Goal: Book appointment/travel/reservation

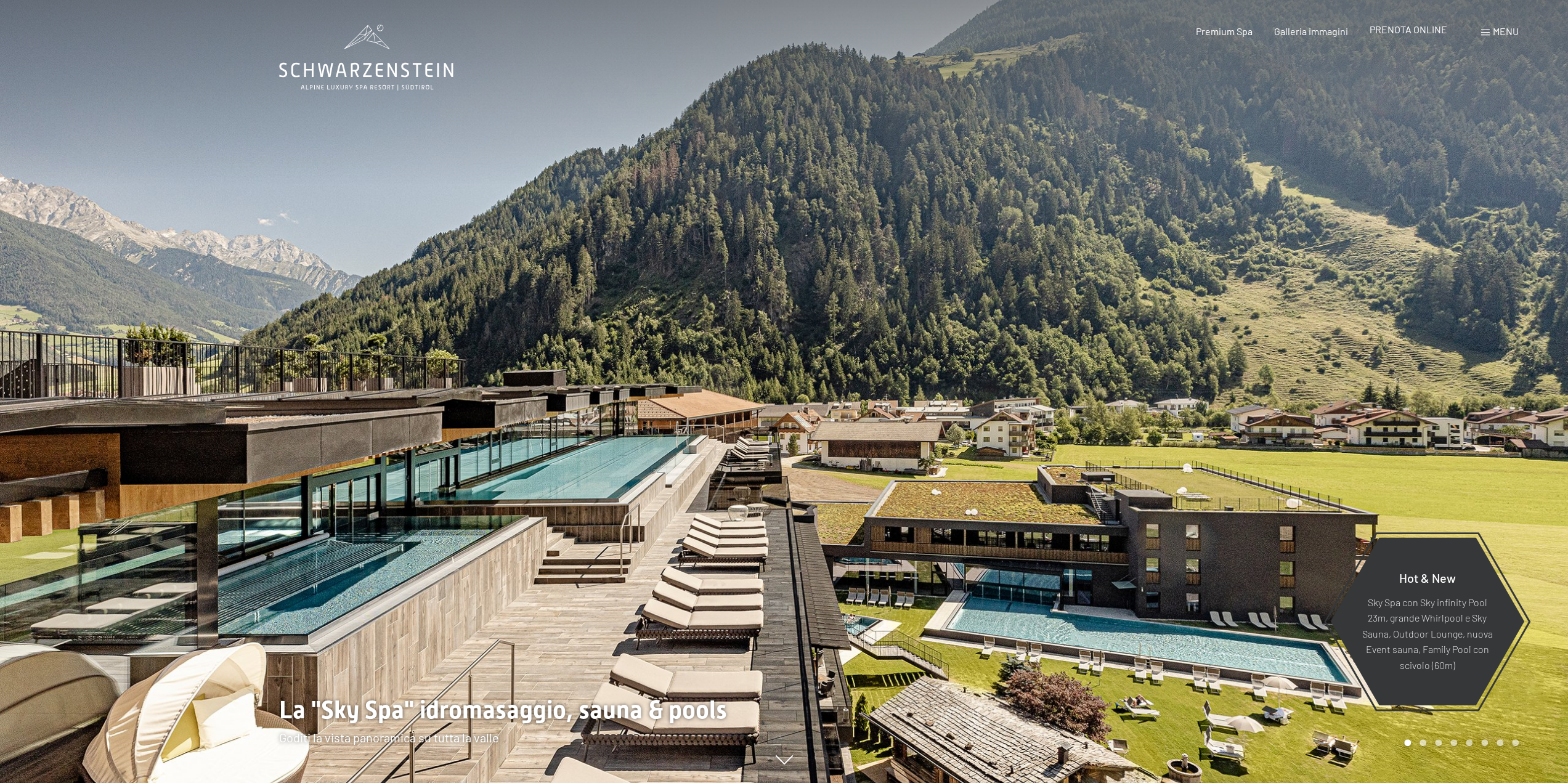
click at [1411, 28] on span "PRENOTA ONLINE" at bounding box center [1408, 29] width 77 height 12
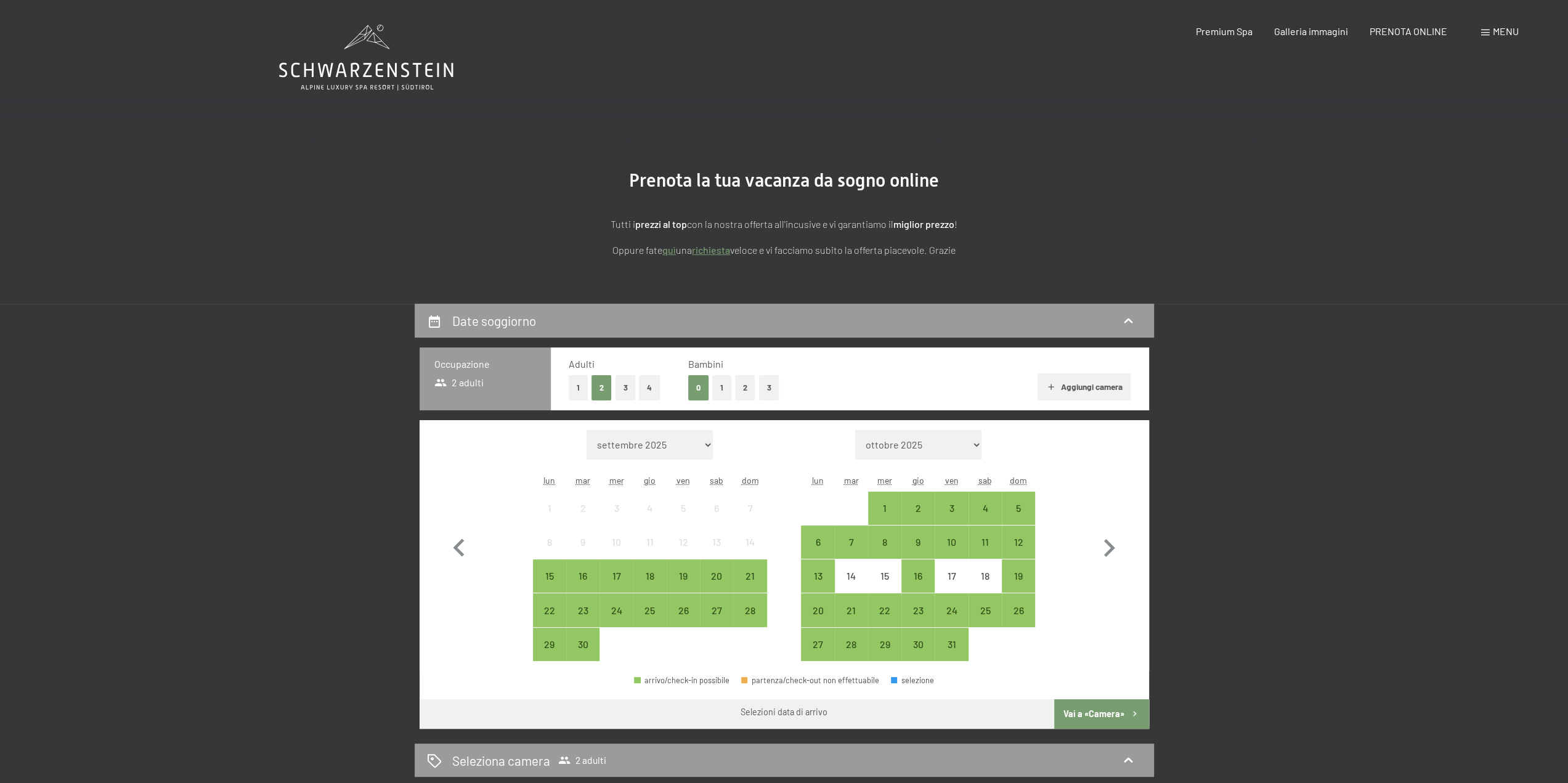
click at [742, 389] on button "2" at bounding box center [744, 388] width 21 height 25
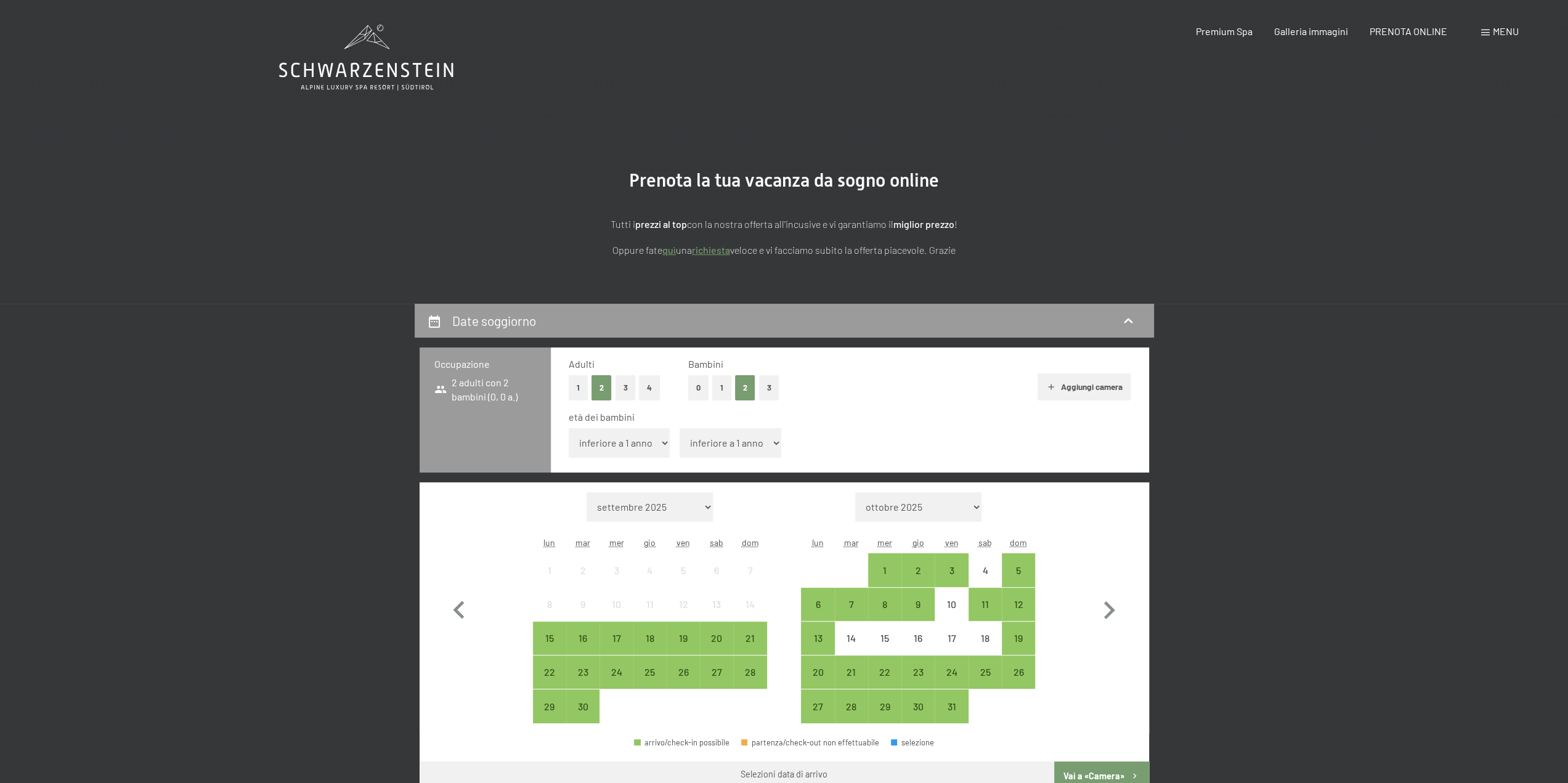
click at [653, 448] on select "inferiore a 1 anno 1 anno 2 anni 3 anni 4 anni 5 anni 6 anni 7 anni 8 anni 9 an…" at bounding box center [619, 443] width 102 height 29
select select "3"
click at [568, 429] on select "inferiore a 1 anno 1 anno 2 anni 3 anni 4 anni 5 anni 6 anni 7 anni 8 anni 9 an…" at bounding box center [619, 443] width 102 height 29
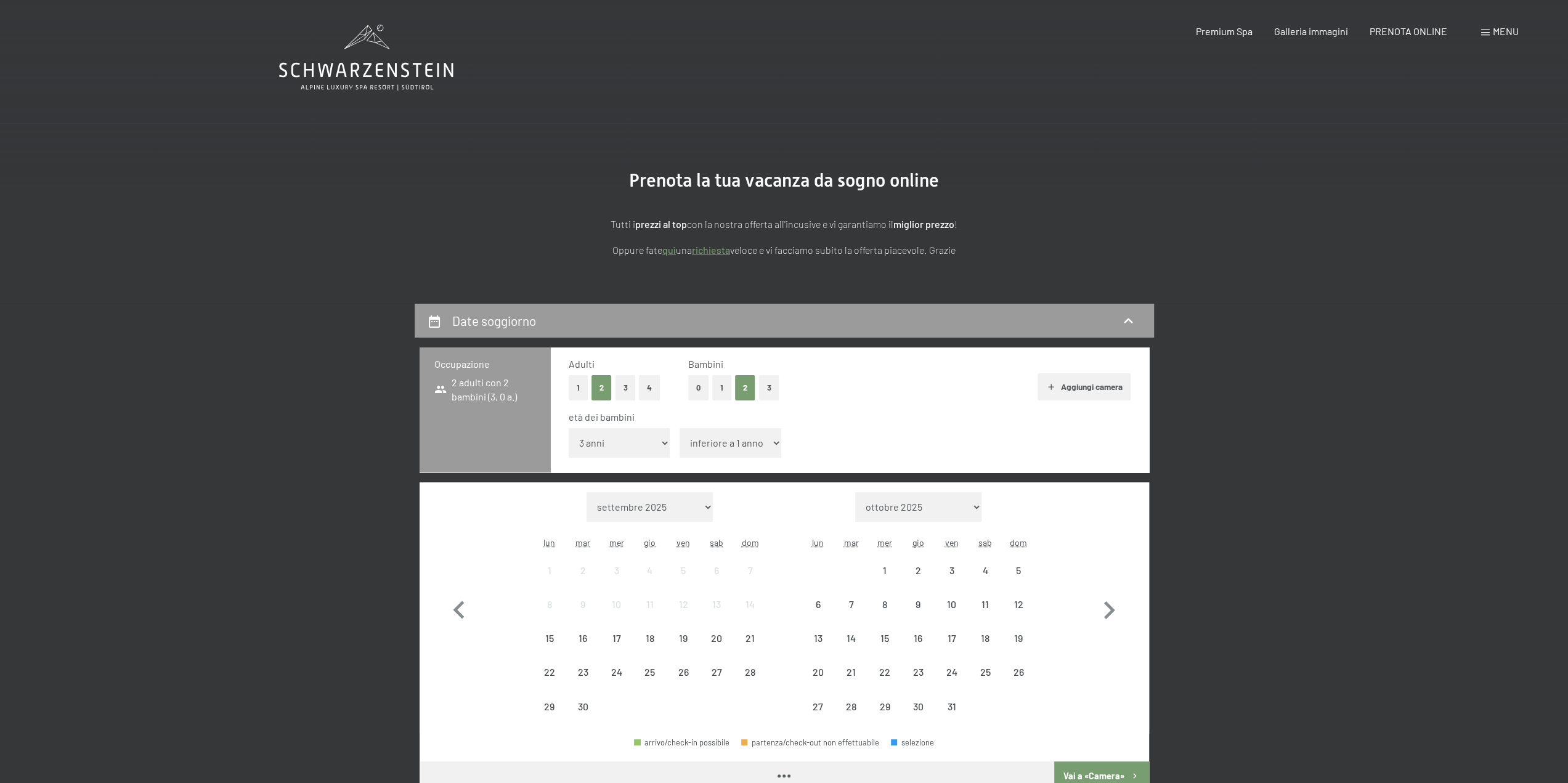
click at [726, 443] on select "inferiore a 1 anno 1 anno 2 anni 3 anni 4 anni 5 anni 6 anni 7 anni 8 anni 9 an…" at bounding box center [731, 443] width 102 height 29
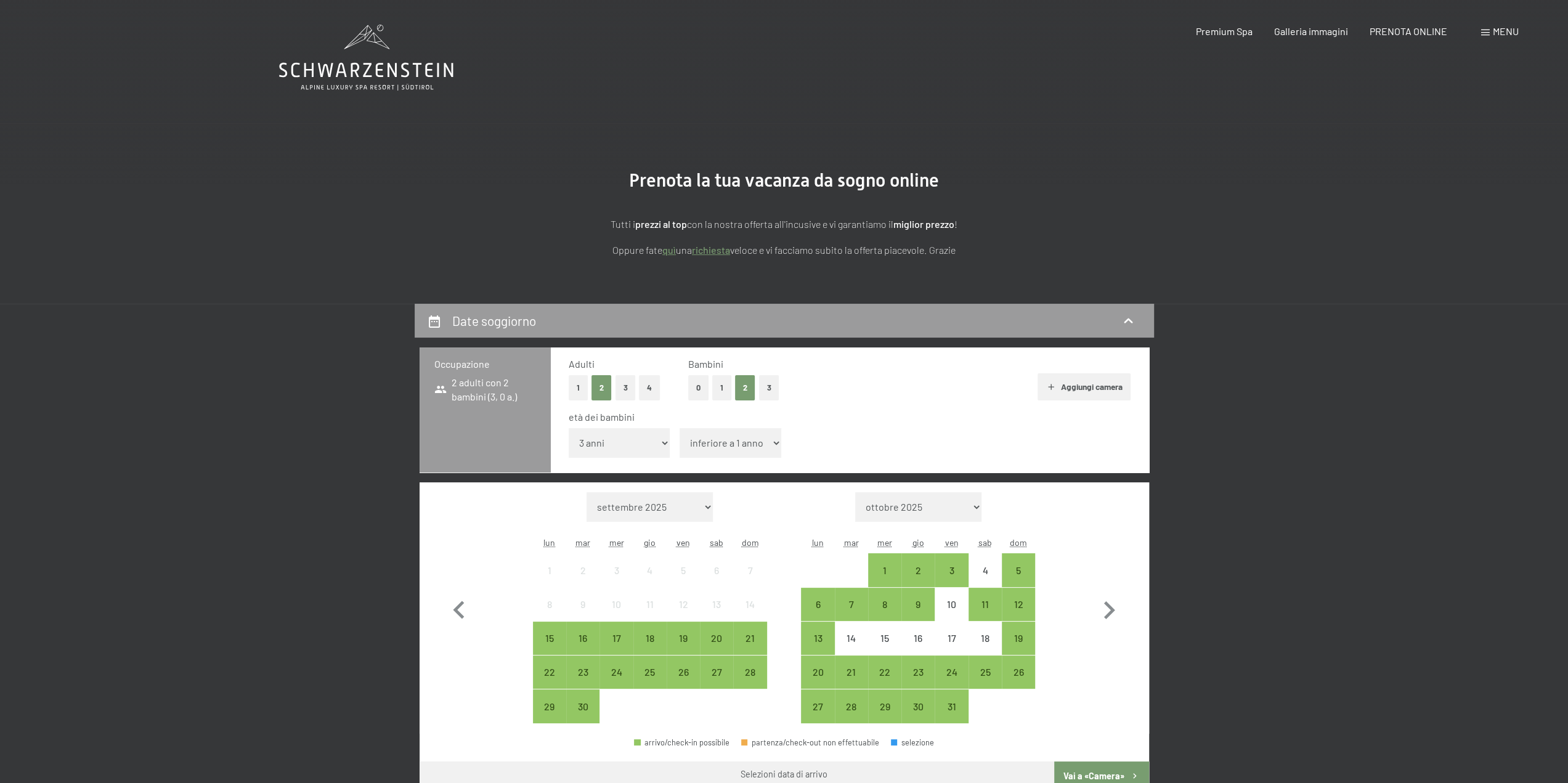
select select "6"
click at [680, 429] on select "inferiore a 1 anno 1 anno 2 anni 3 anni 4 anni 5 anni 6 anni 7 anni 8 anni 9 an…" at bounding box center [731, 443] width 102 height 29
click at [1110, 617] on icon "button" at bounding box center [1108, 611] width 36 height 36
select select "[DATE]"
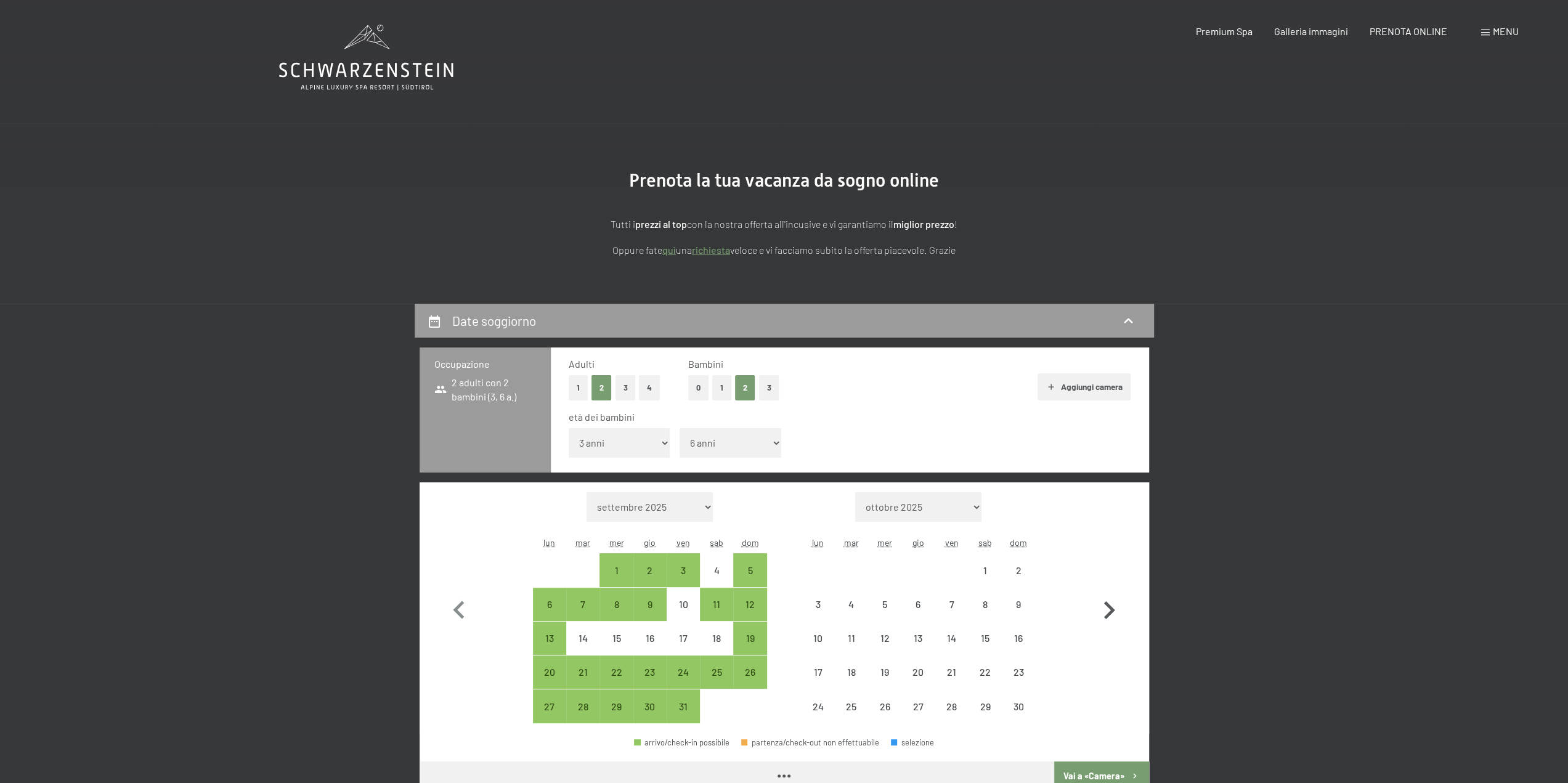
click at [1110, 617] on icon "button" at bounding box center [1108, 611] width 36 height 36
select select "[DATE]"
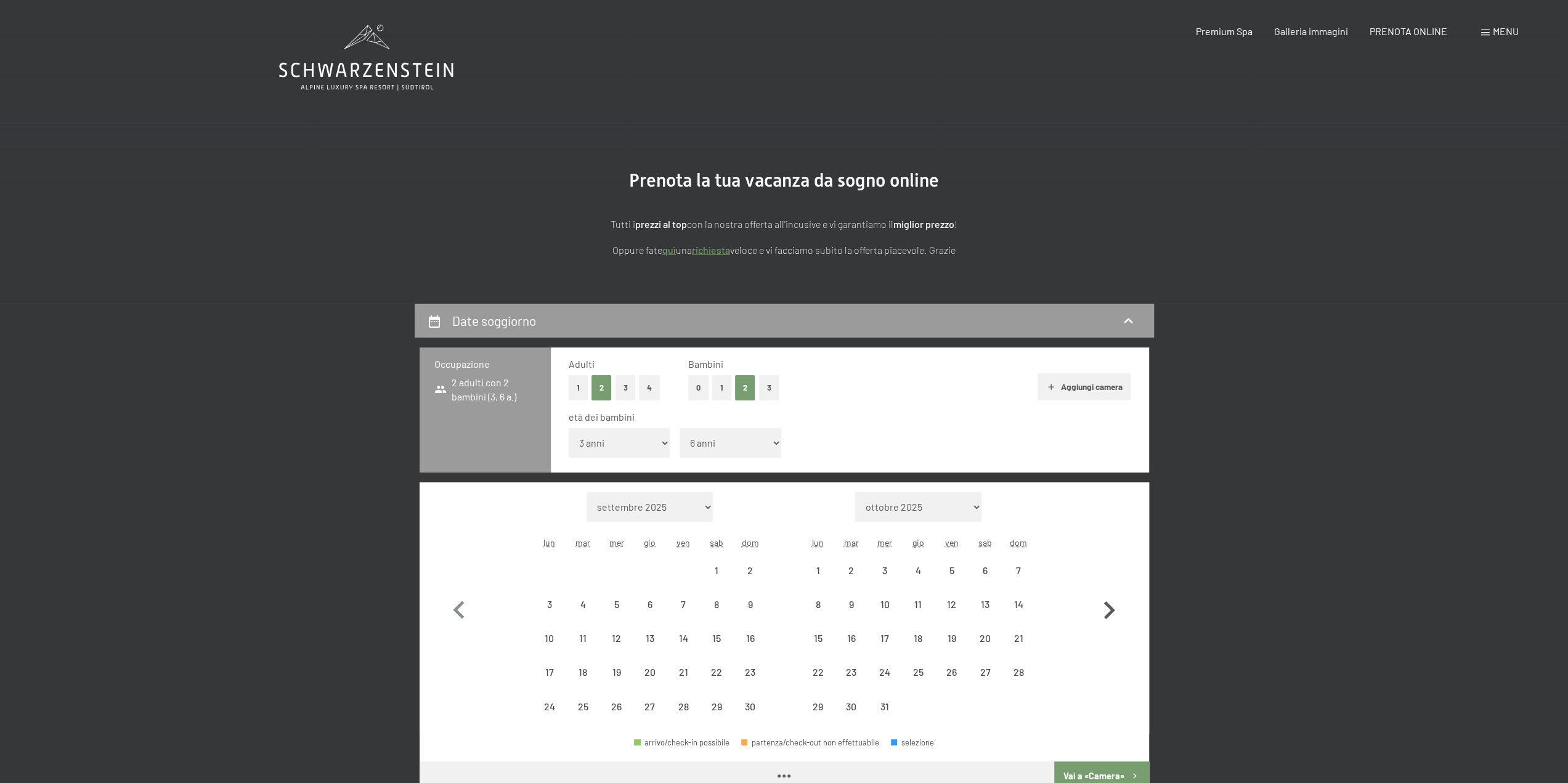
select select "[DATE]"
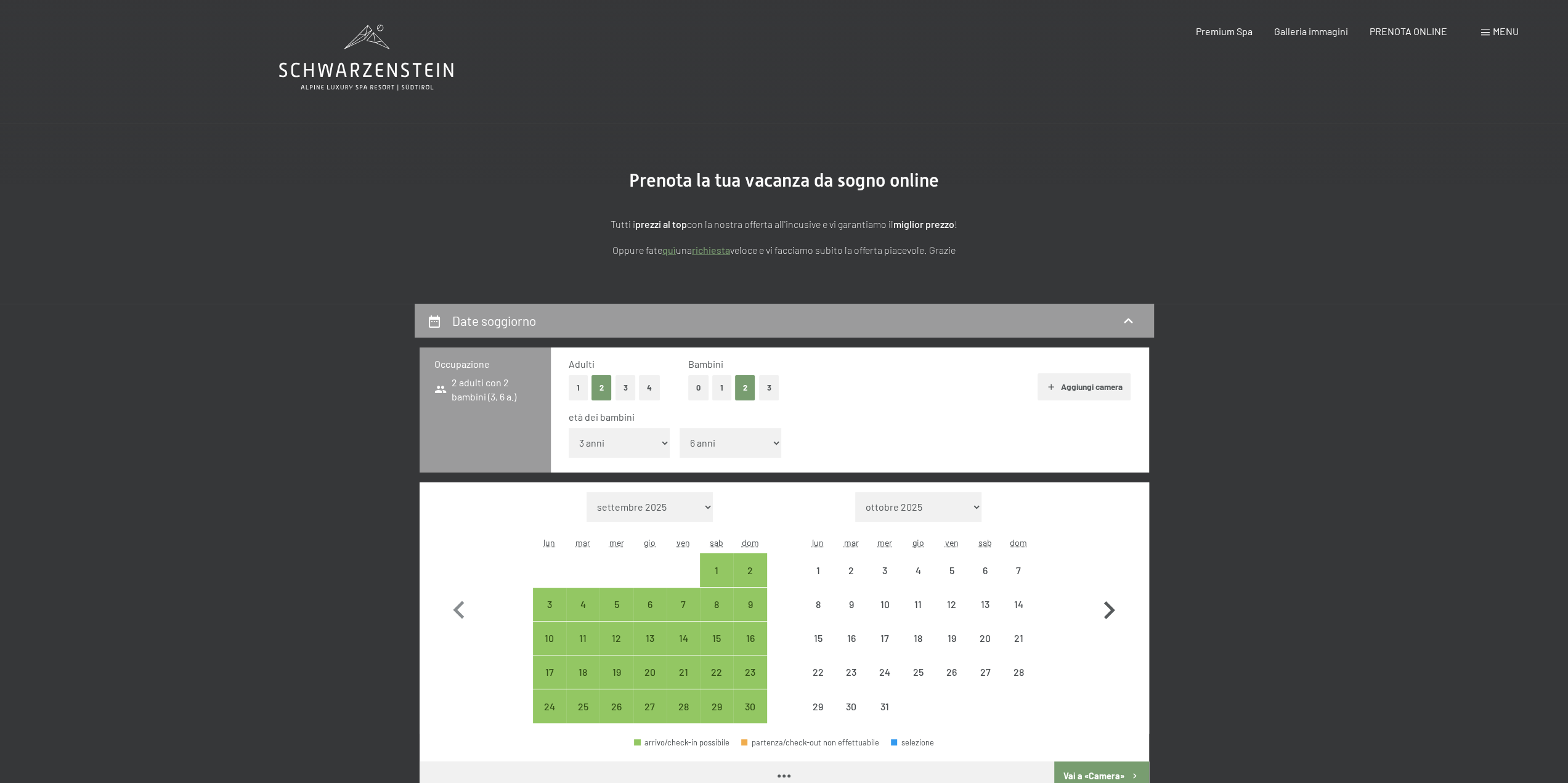
select select "[DATE]"
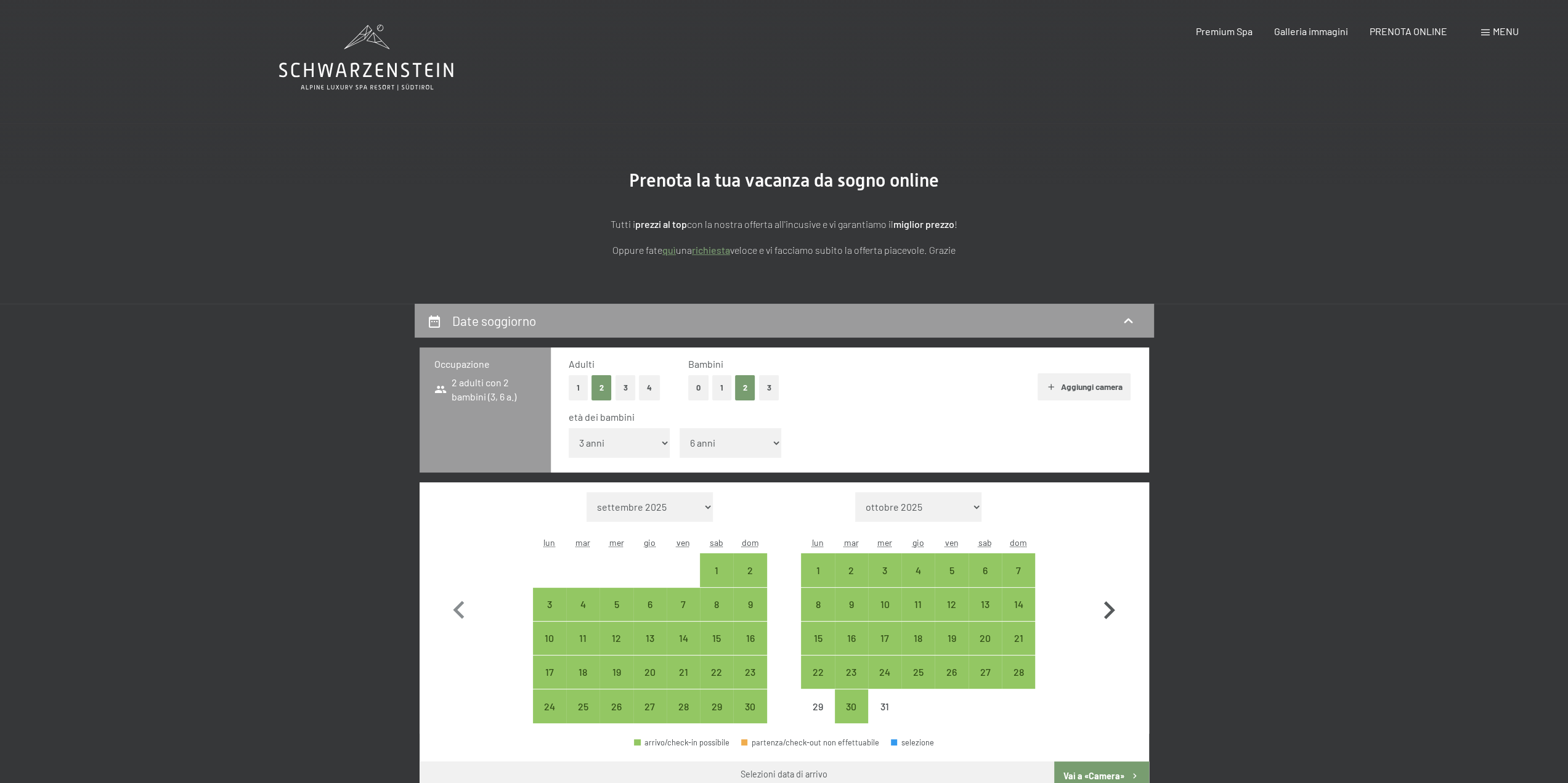
click at [1109, 615] on icon "button" at bounding box center [1108, 611] width 11 height 18
select select "[DATE]"
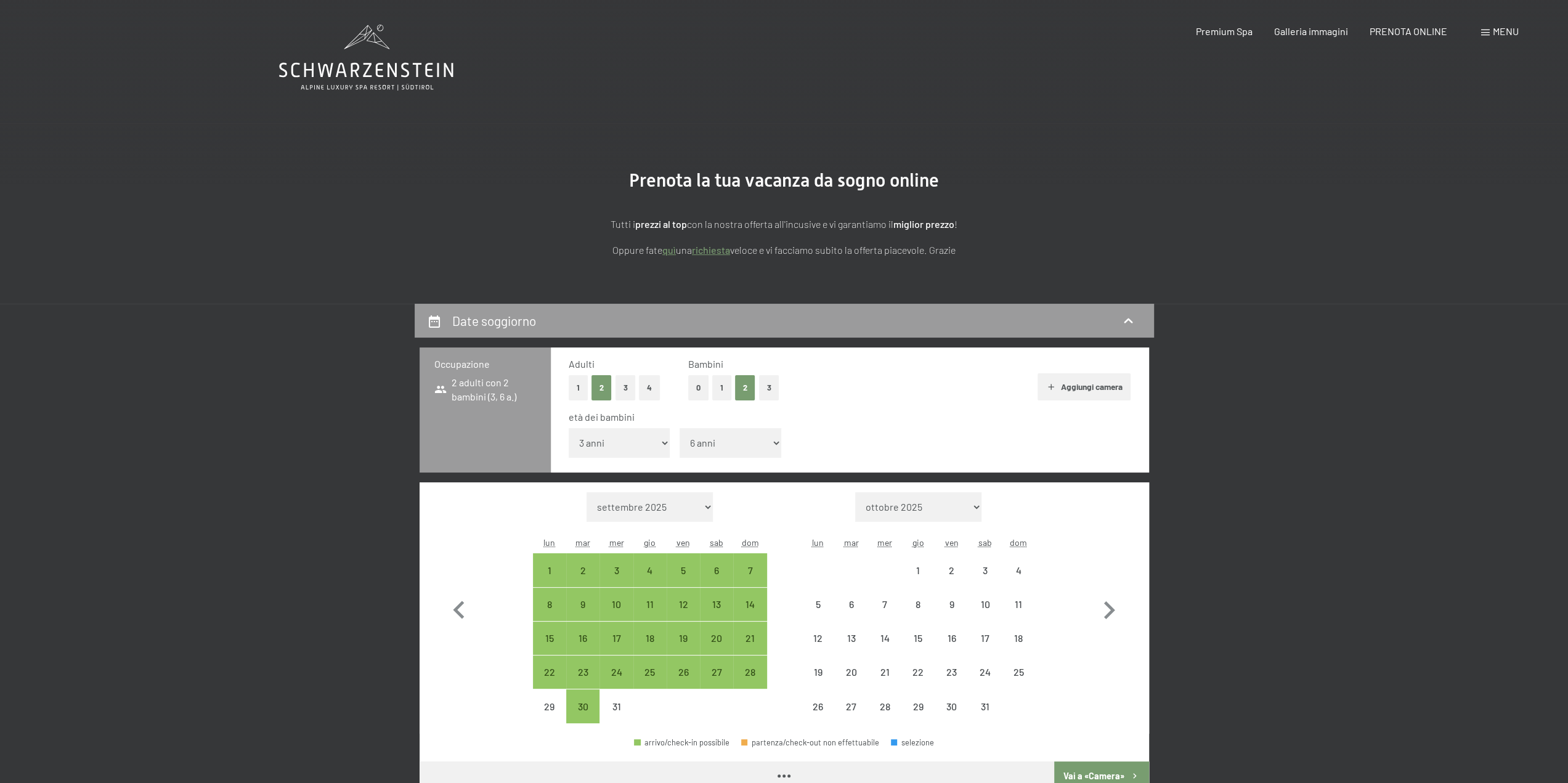
select select "[DATE]"
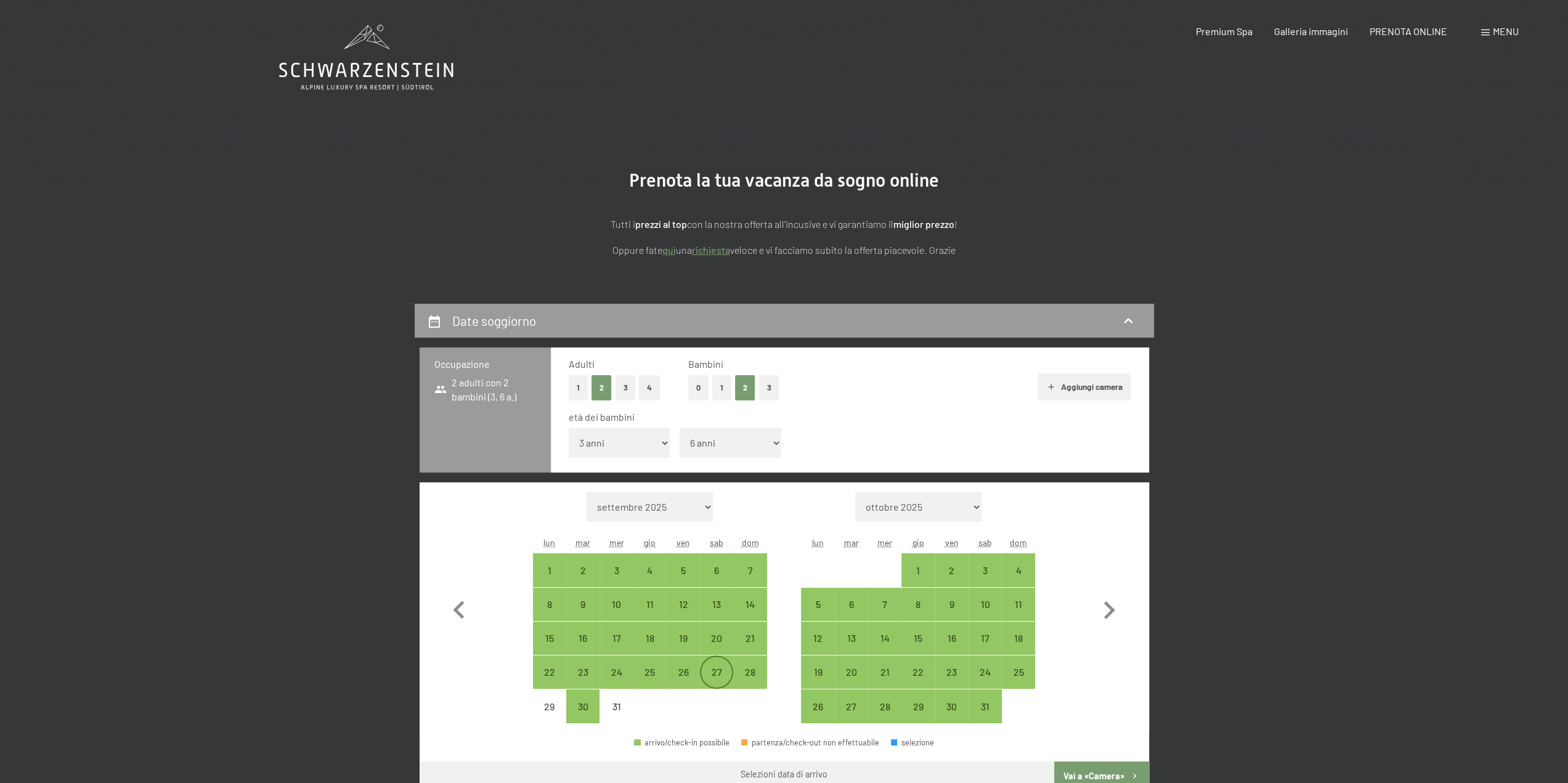
click at [721, 678] on div "27" at bounding box center [716, 682] width 30 height 30
select select "[DATE]"
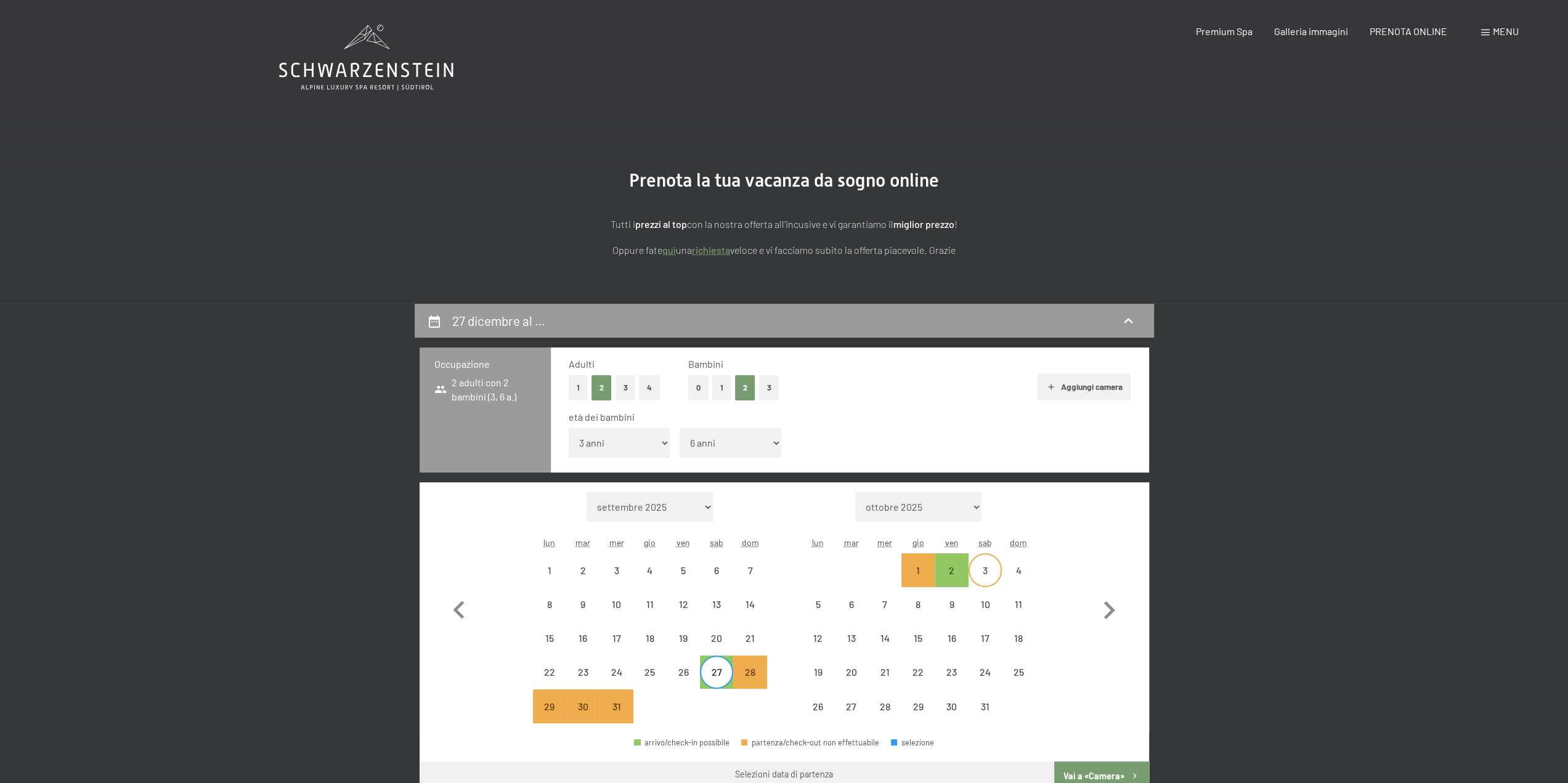
click at [977, 572] on div "3" at bounding box center [984, 580] width 30 height 30
select select "[DATE]"
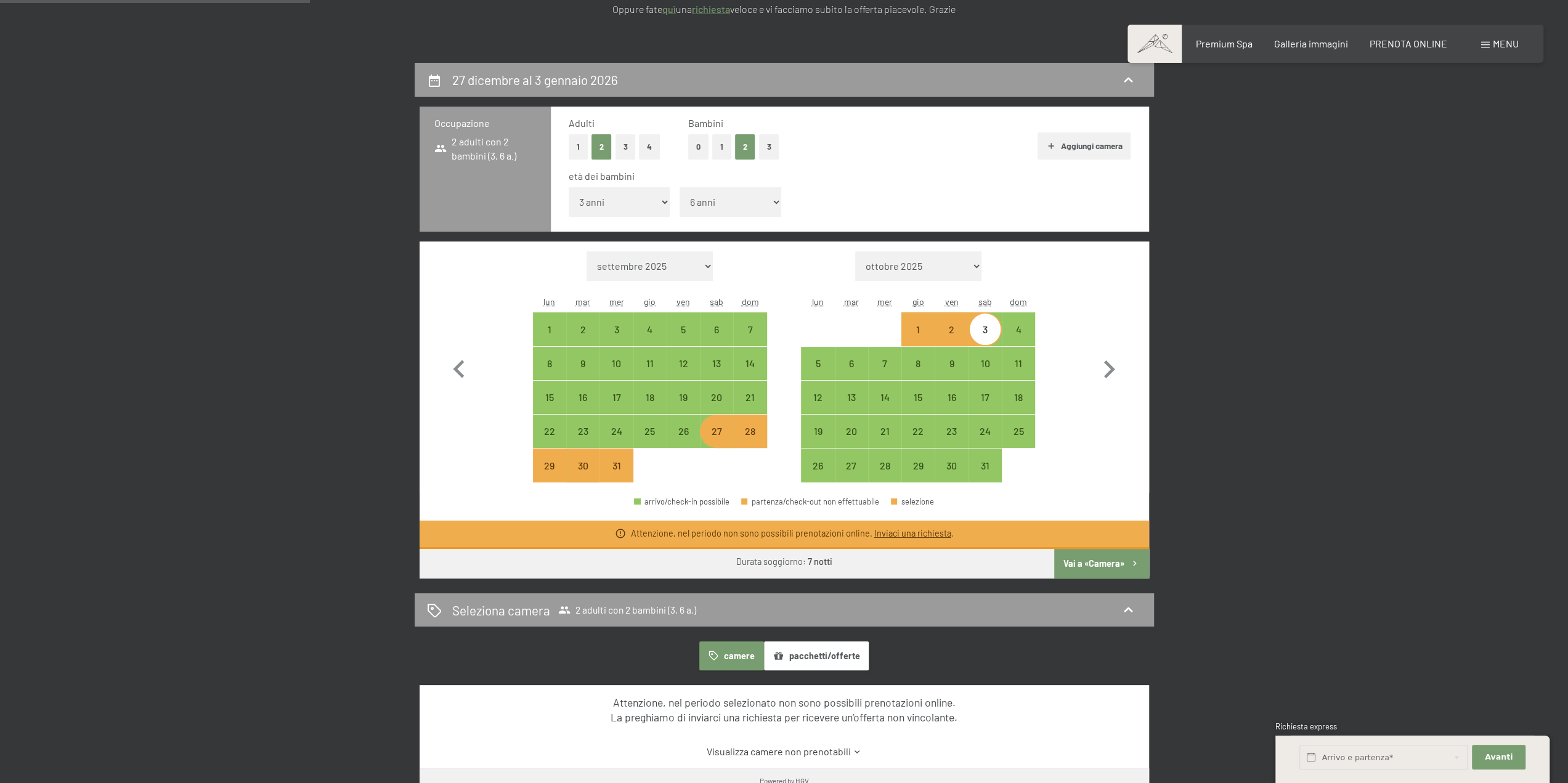
scroll to position [247, 0]
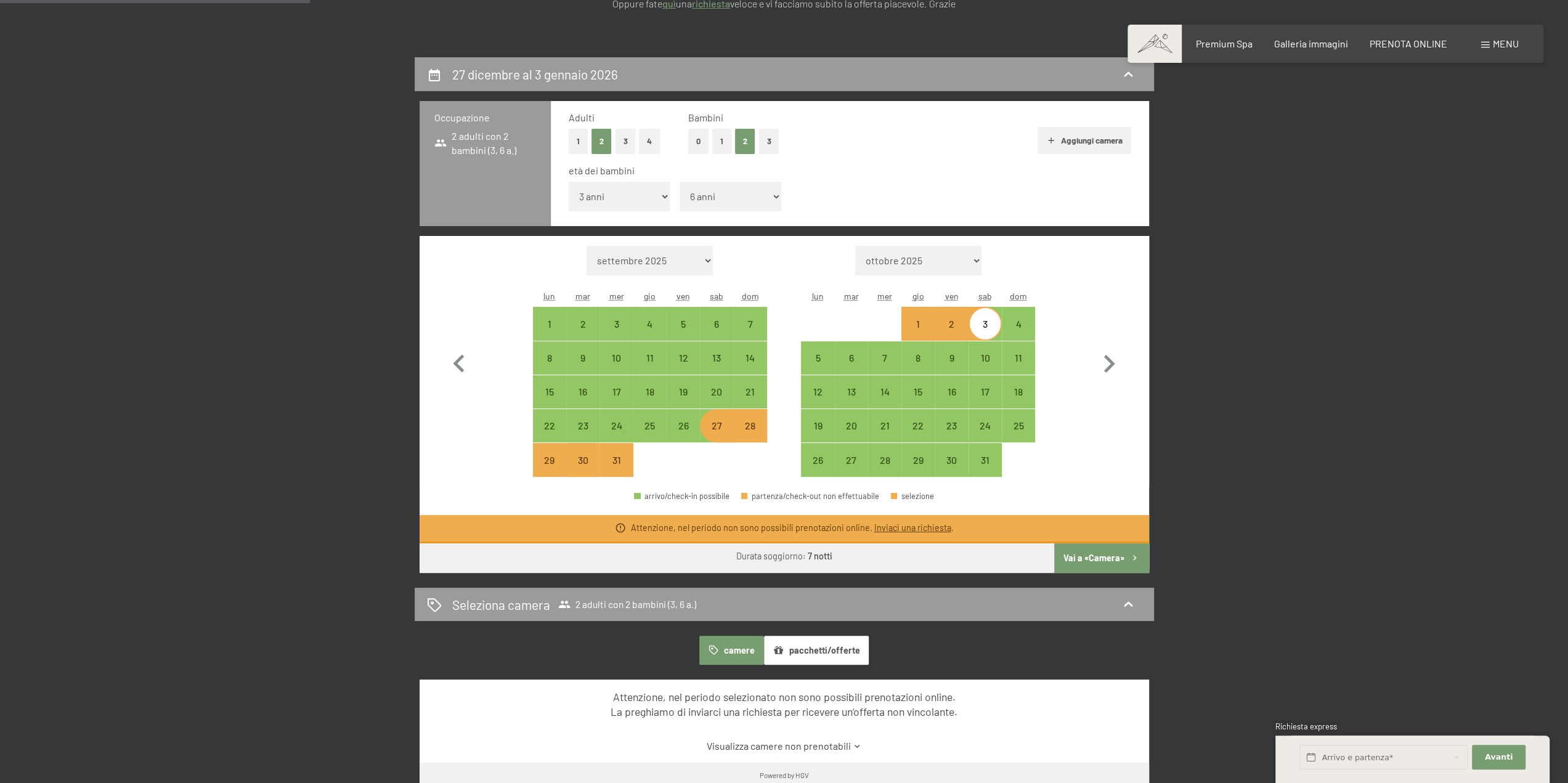
click at [1075, 560] on button "Vai a «Camera»" at bounding box center [1100, 558] width 94 height 29
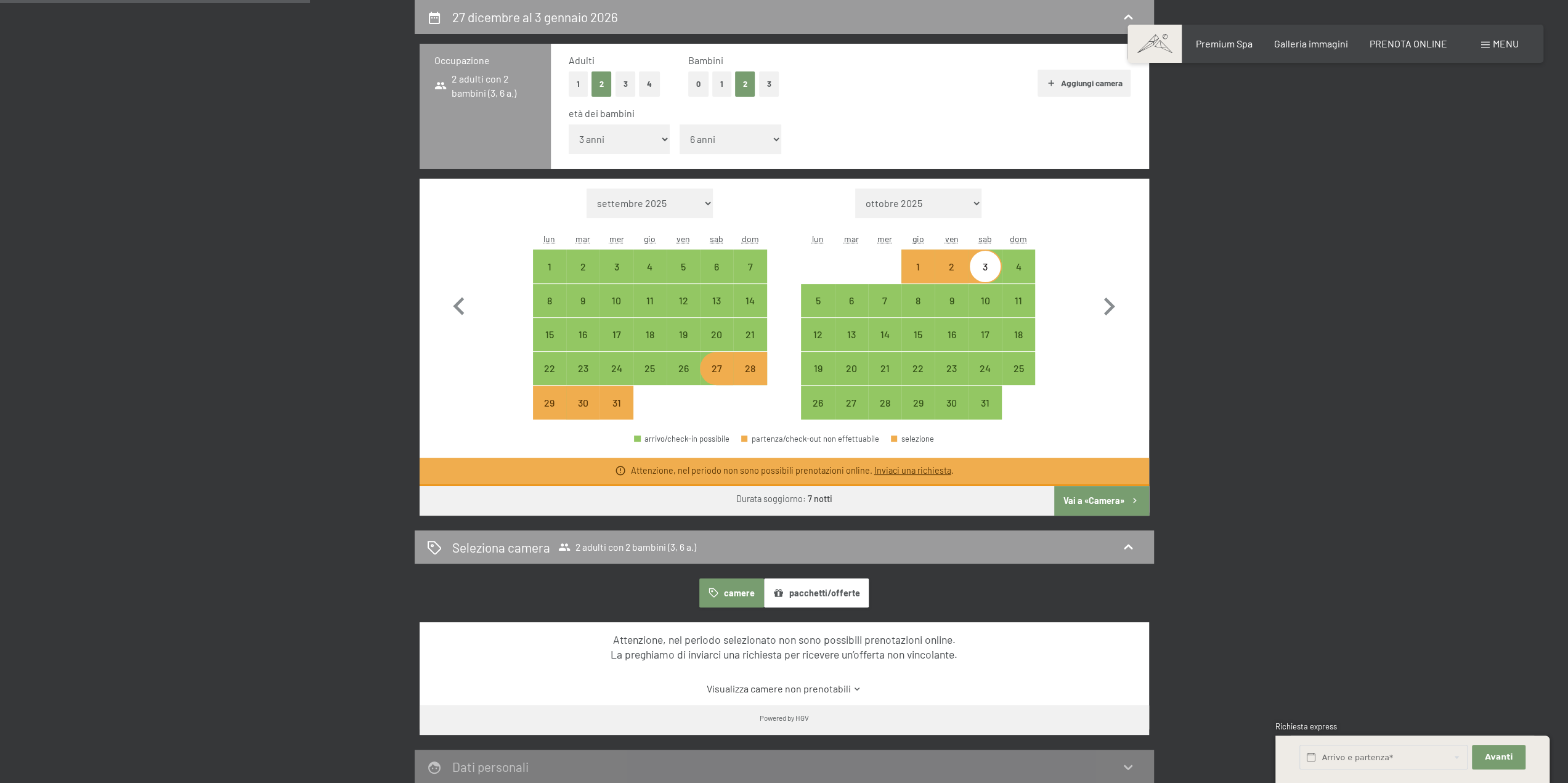
select select "[DATE]"
